Goal: Find specific page/section: Find specific page/section

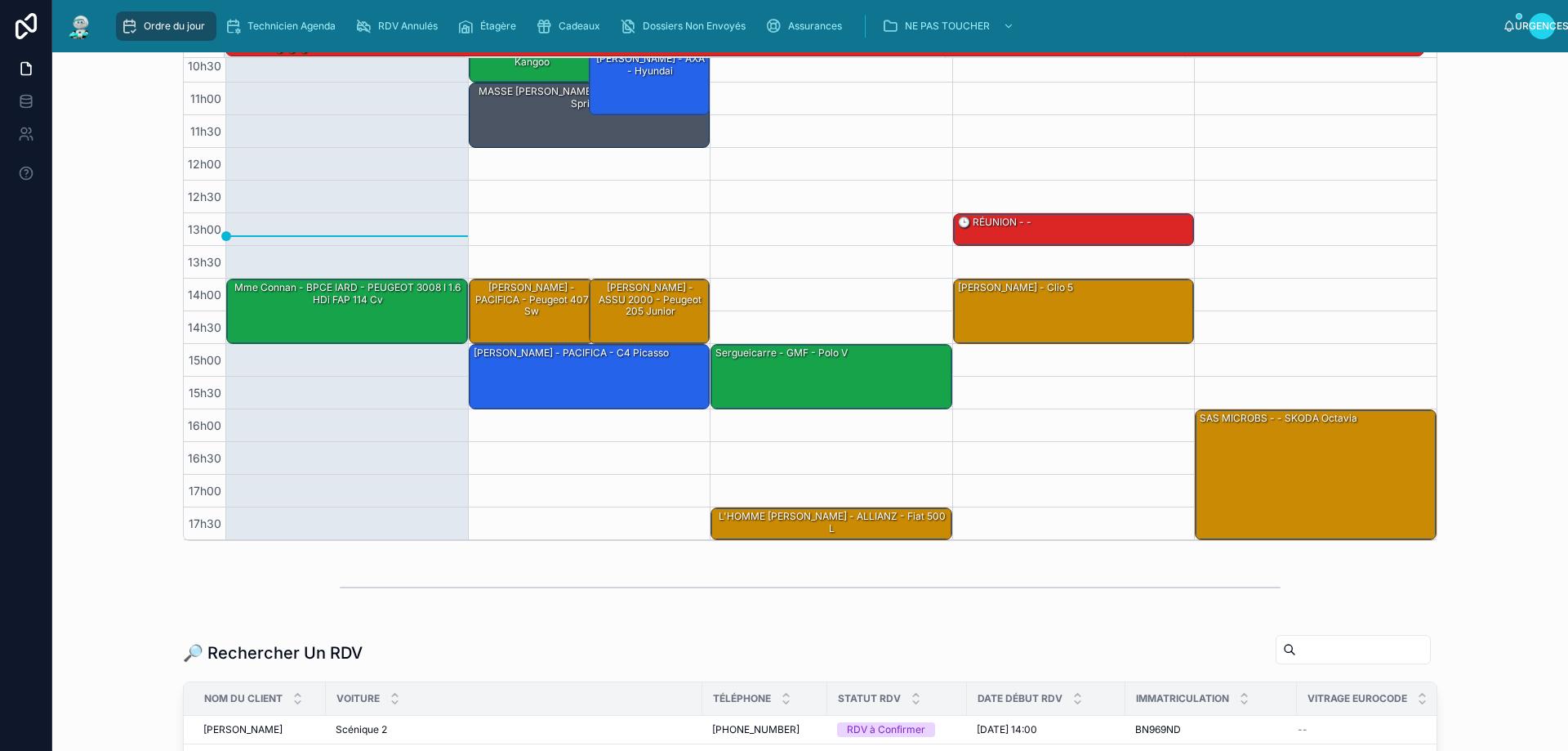
scroll to position [408, 0]
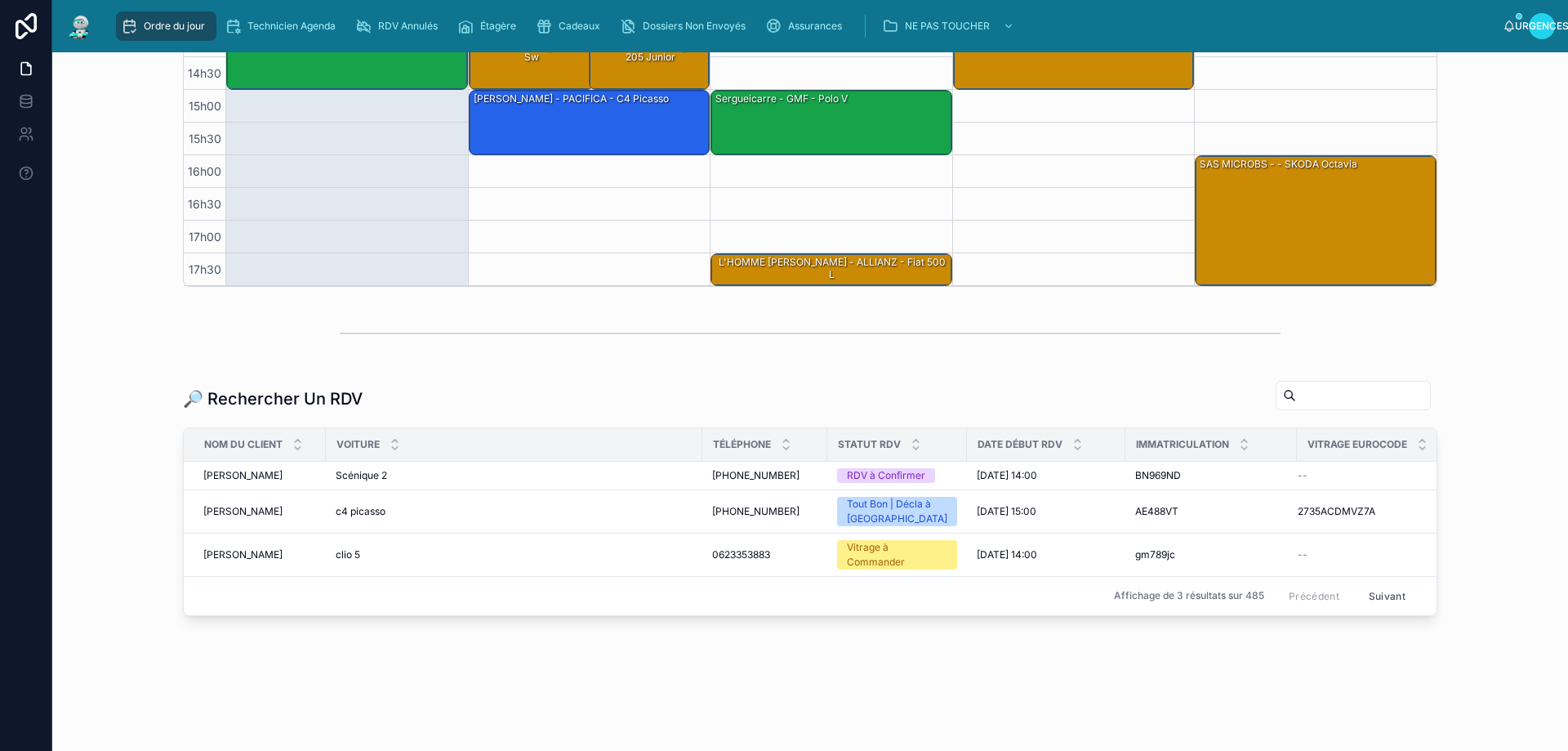
click at [1326, 400] on input "text" at bounding box center [1363, 395] width 134 height 23
click at [1297, 394] on input "text" at bounding box center [1363, 395] width 134 height 23
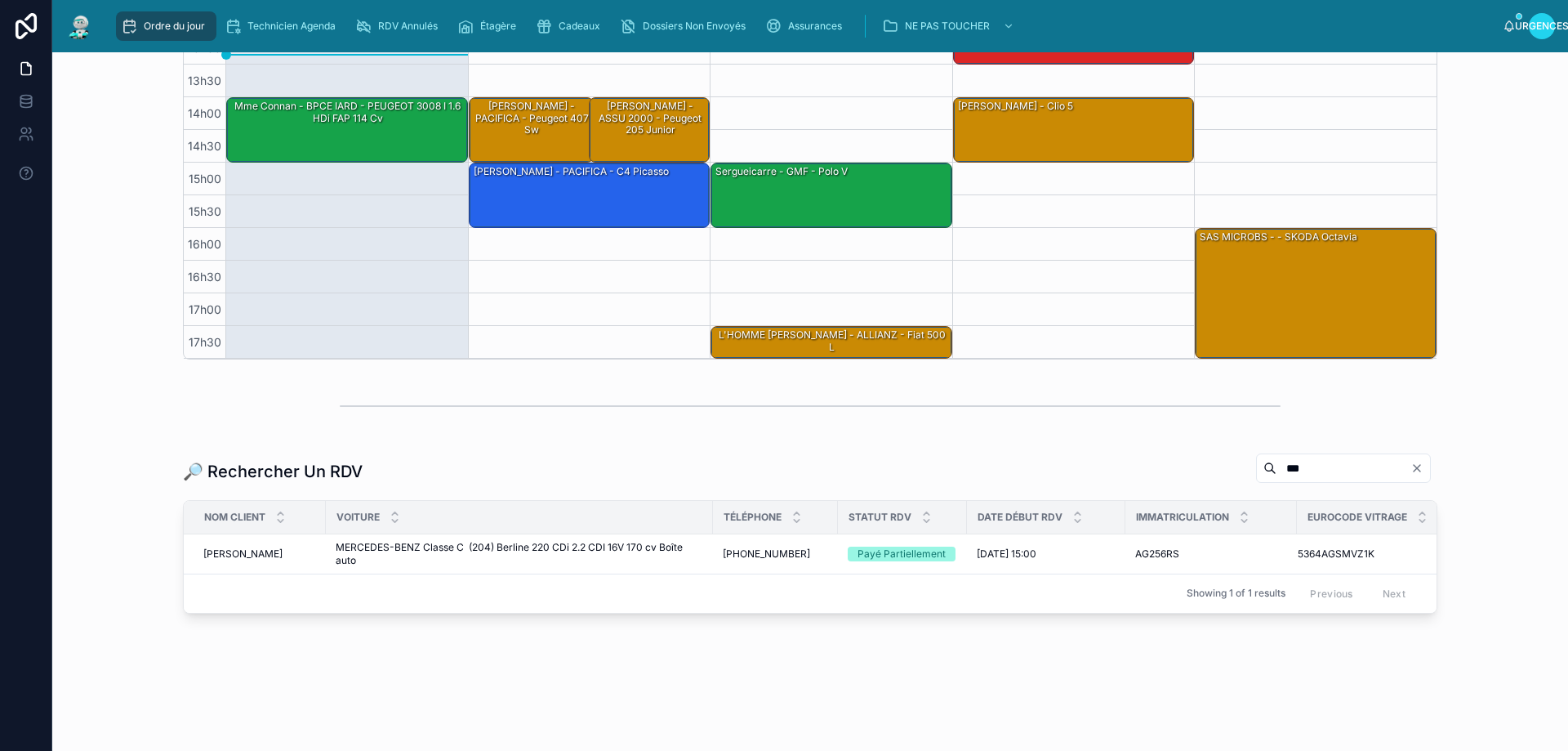
scroll to position [336, 0]
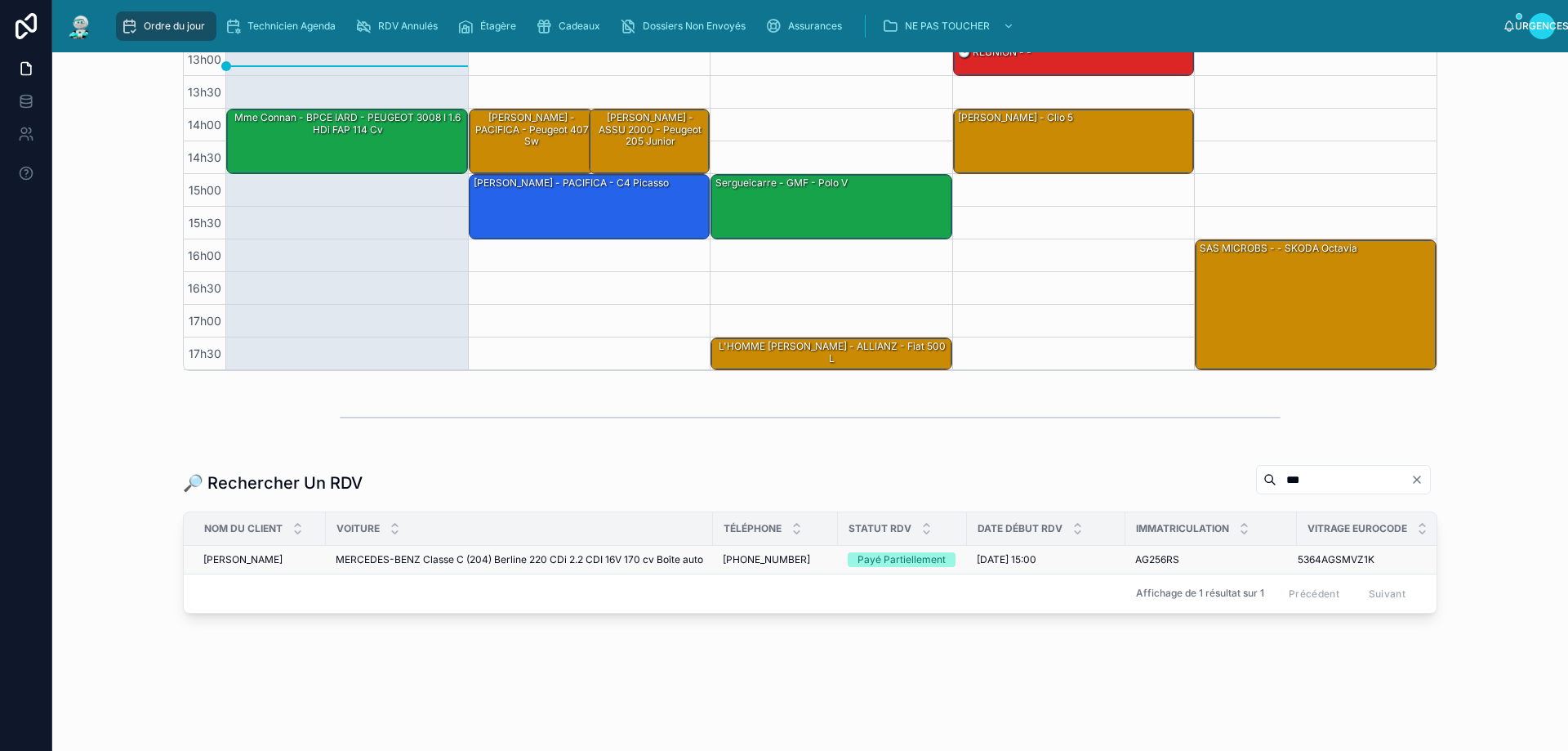
type input "***"
click at [473, 553] on font "MERCEDES-BENZ Classe C (204) Berline 220 CDi 2.2 CDI 16V 170 cv Boîte auto" at bounding box center [519, 559] width 368 height 12
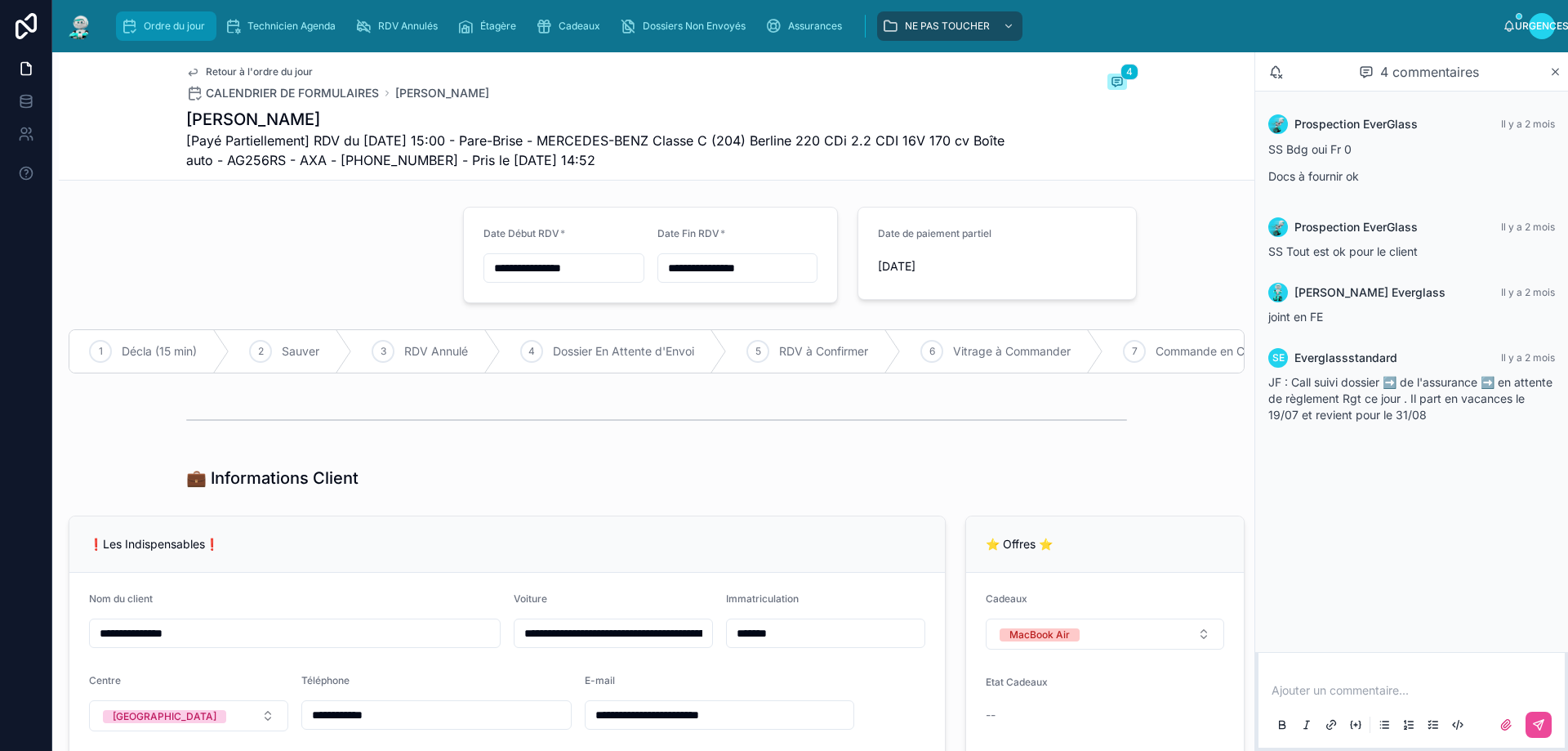
click at [170, 29] on font "Ordre du jour" at bounding box center [174, 26] width 62 height 12
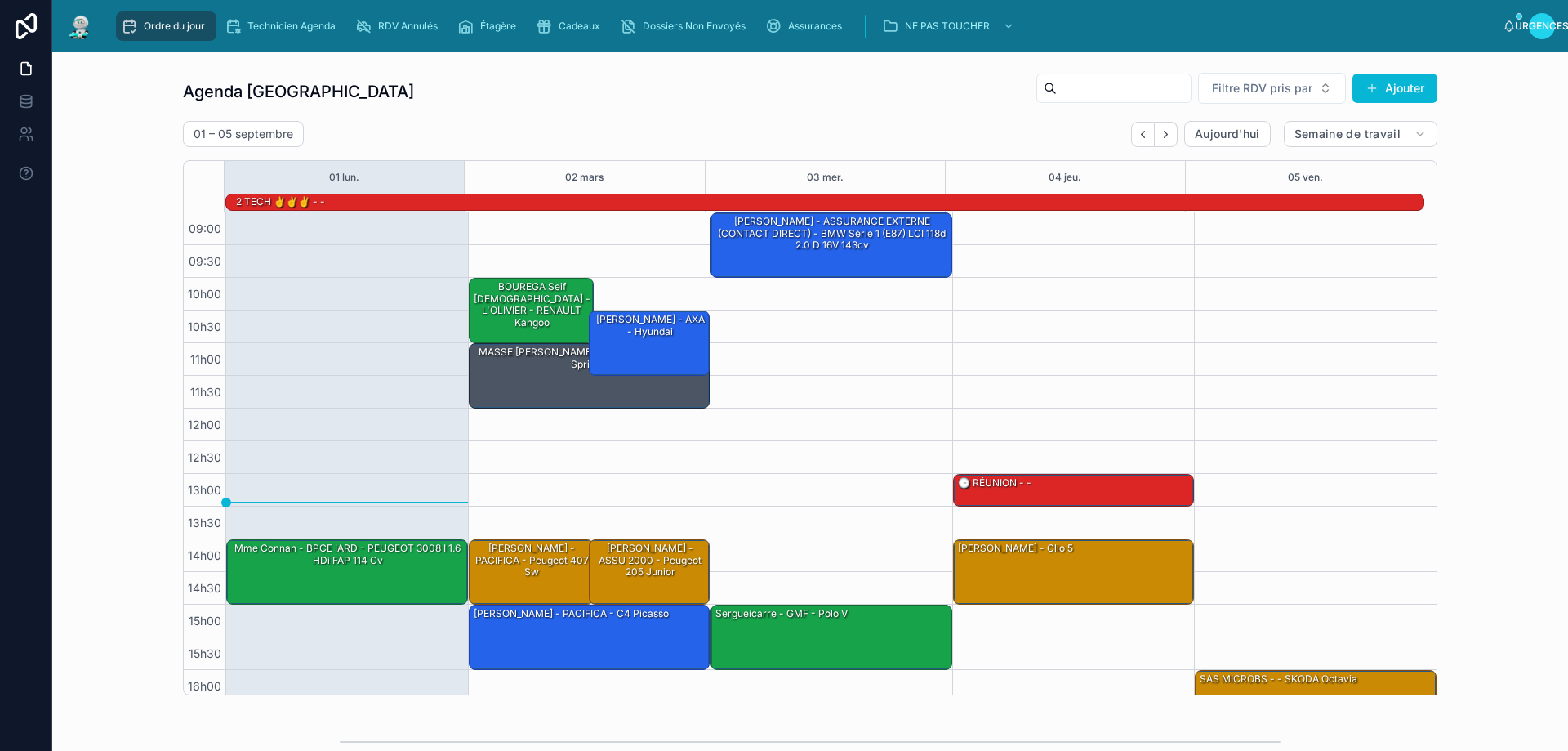
scroll to position [107, 0]
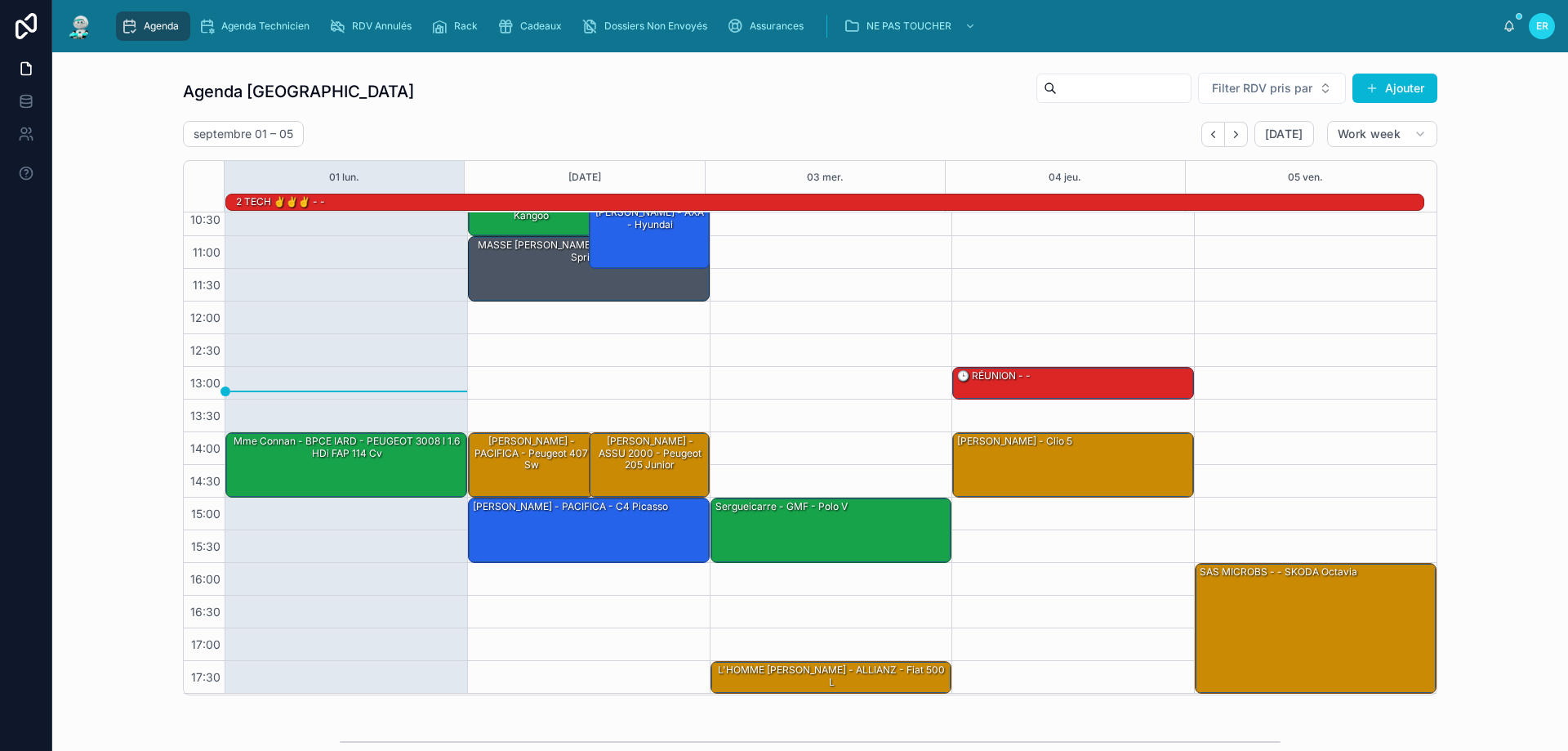
click at [127, 22] on icon "scrollable content" at bounding box center [128, 26] width 16 height 16
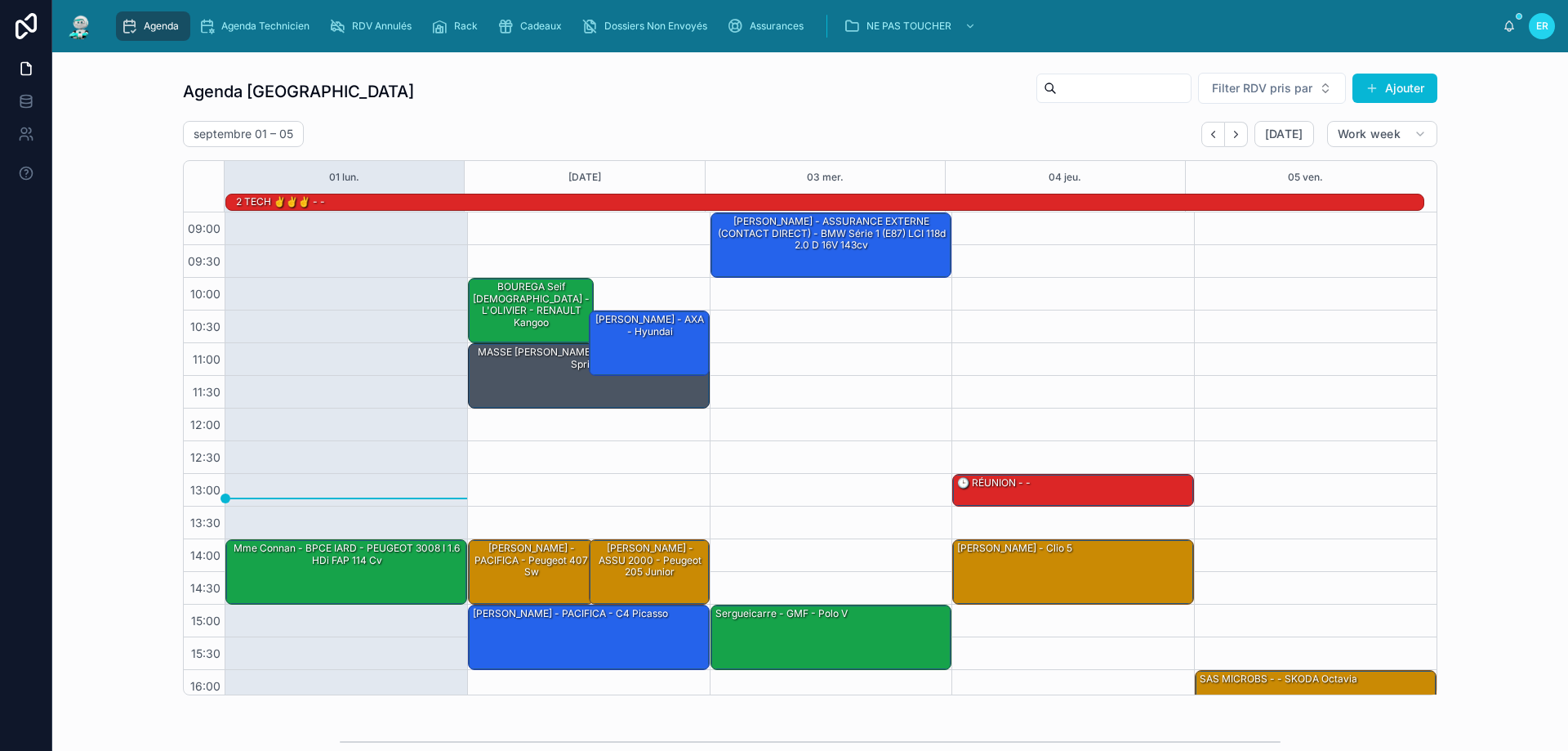
scroll to position [107, 0]
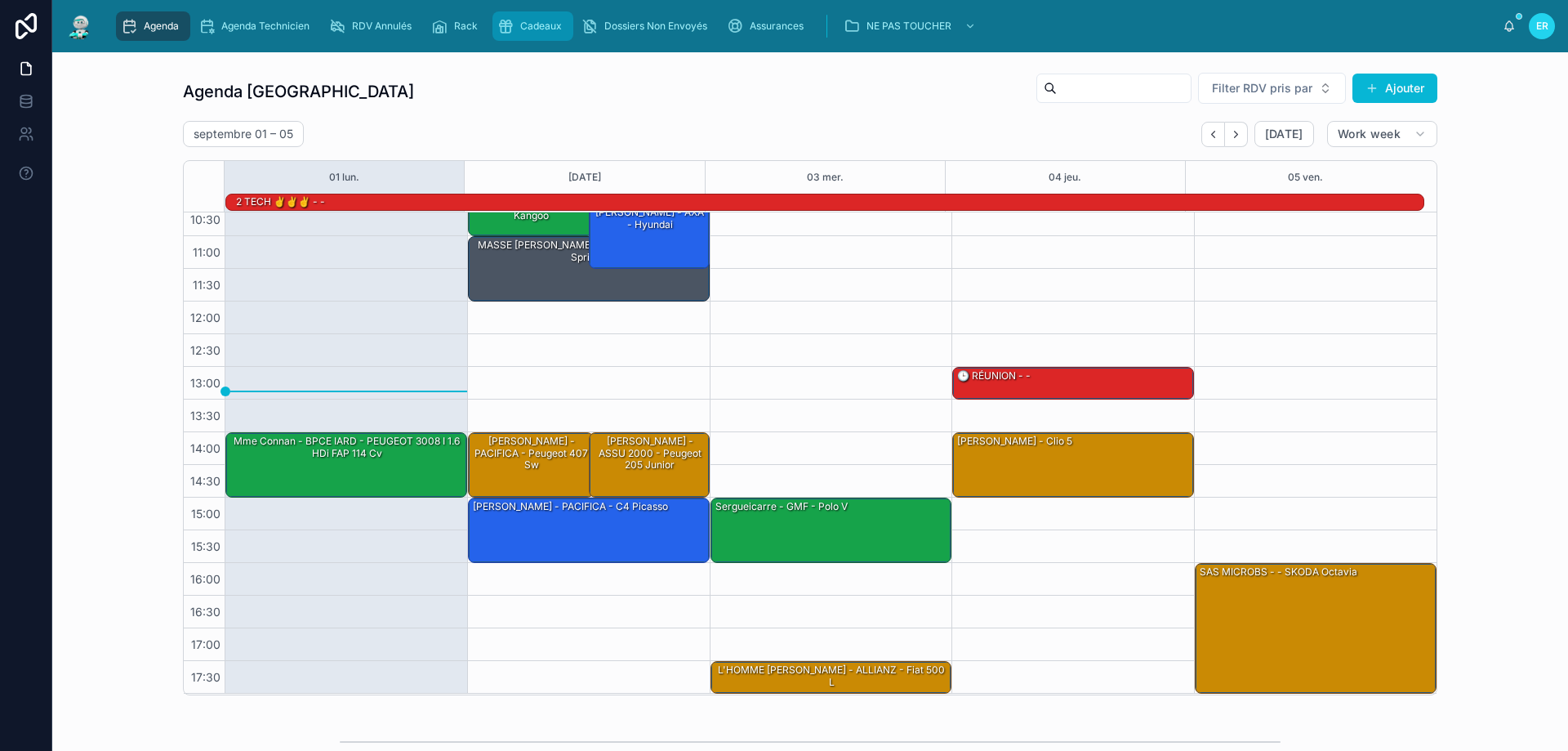
click at [550, 23] on span "Cadeaux" at bounding box center [541, 26] width 42 height 13
